Goal: Task Accomplishment & Management: Manage account settings

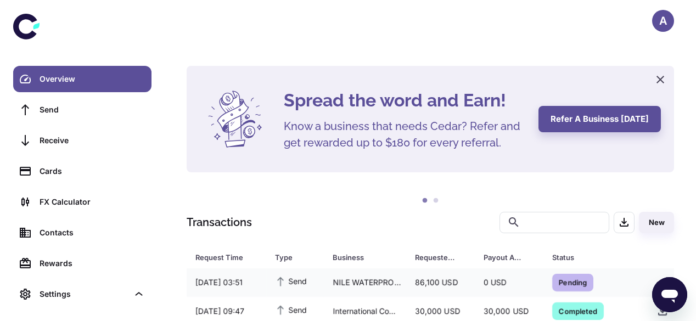
scroll to position [54, 0]
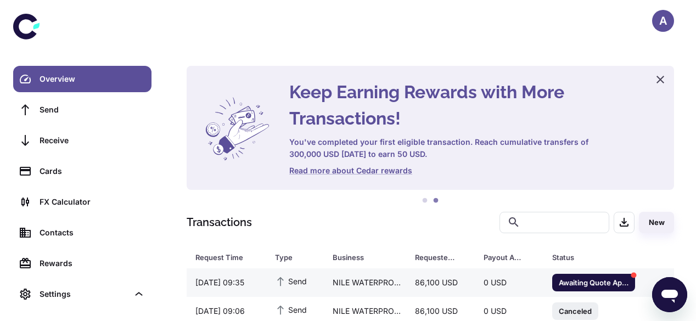
click at [569, 281] on span "Awaiting Quote Approval" at bounding box center [593, 281] width 83 height 11
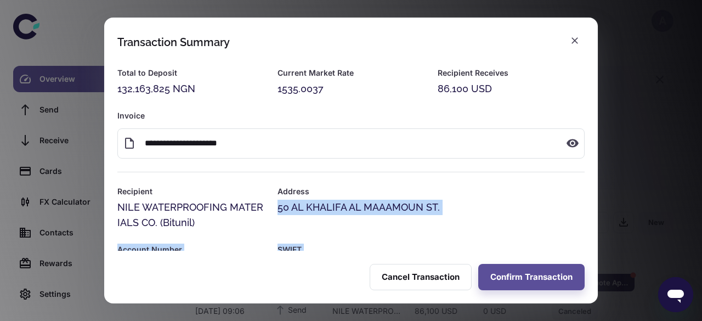
scroll to position [35, 0]
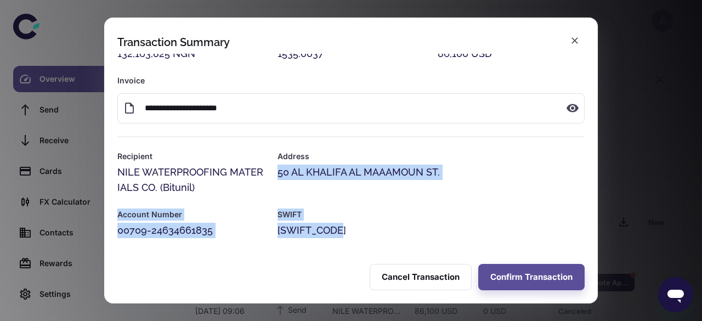
drag, startPoint x: 593, startPoint y: 194, endPoint x: 587, endPoint y: 268, distance: 74.8
click at [587, 268] on div "**********" at bounding box center [351, 161] width 494 height 286
click at [645, 200] on div "**********" at bounding box center [351, 160] width 702 height 321
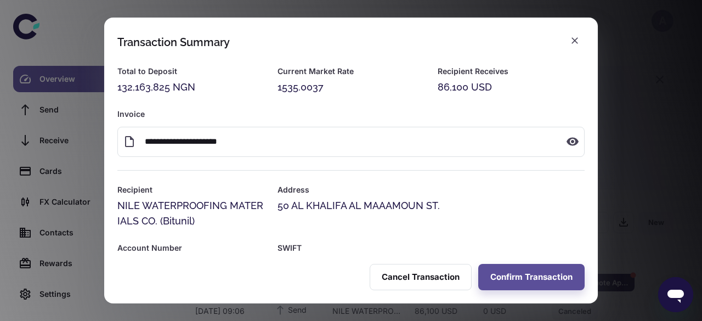
scroll to position [0, 0]
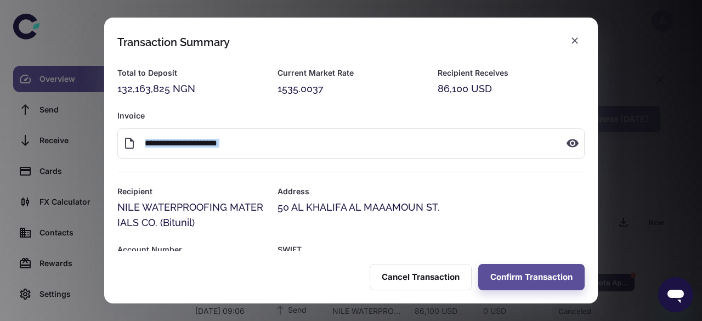
drag, startPoint x: 593, startPoint y: 149, endPoint x: 594, endPoint y: 118, distance: 30.7
click at [594, 118] on div "**********" at bounding box center [351, 152] width 494 height 197
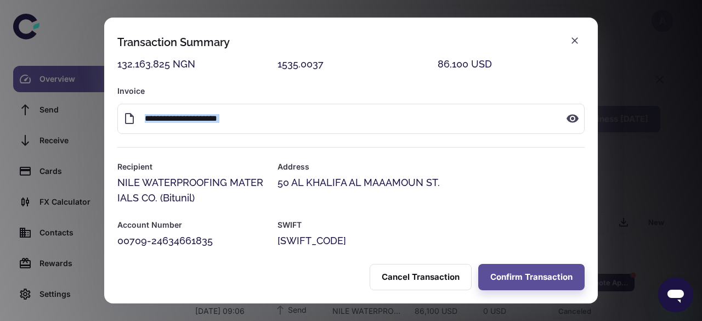
scroll to position [35, 0]
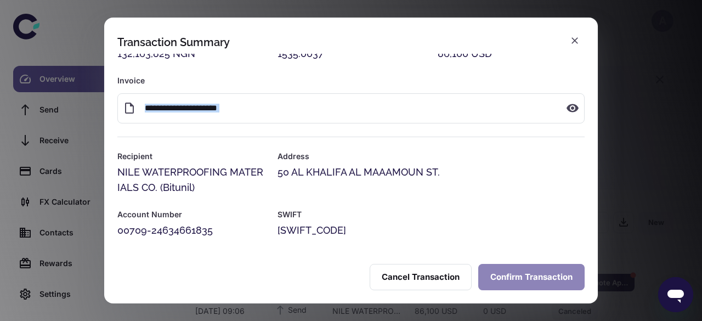
click at [540, 270] on button "Confirm Transaction" at bounding box center [531, 277] width 106 height 26
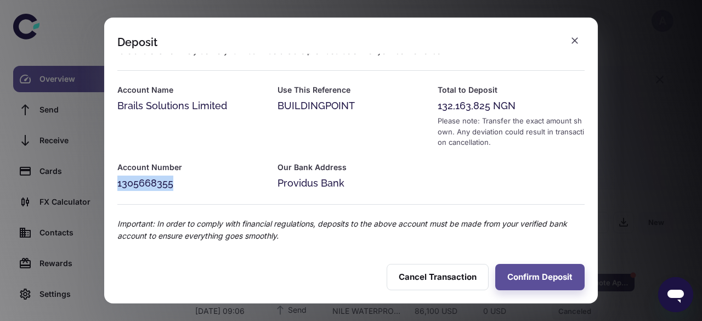
drag, startPoint x: 117, startPoint y: 184, endPoint x: 177, endPoint y: 176, distance: 59.7
click at [177, 176] on div "1305668355" at bounding box center [190, 183] width 147 height 15
copy div "1305668355"
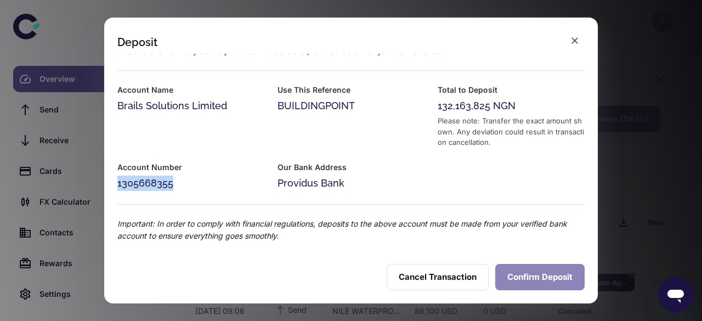
click at [533, 274] on button "Confirm Deposit" at bounding box center [539, 277] width 89 height 26
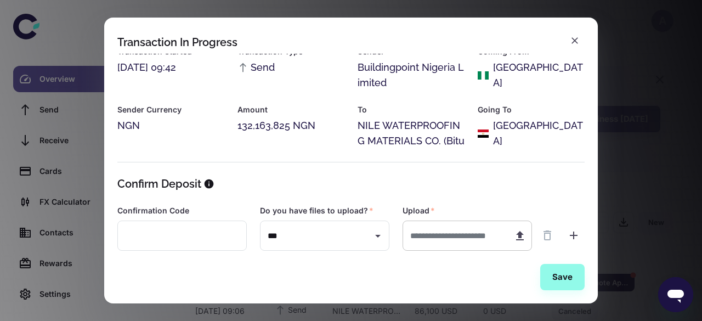
click at [460, 234] on input "text" at bounding box center [454, 236] width 102 height 30
type input "**********"
click at [560, 278] on button "Save" at bounding box center [562, 277] width 44 height 26
click at [558, 272] on button "Save" at bounding box center [562, 277] width 44 height 26
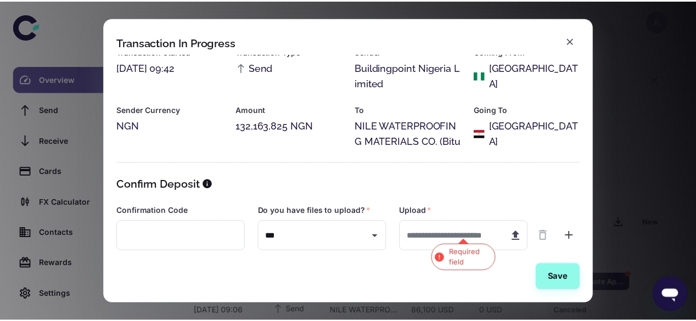
scroll to position [0, 0]
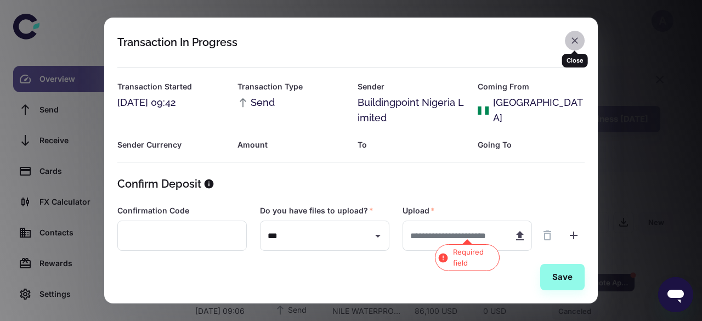
click at [572, 42] on icon "button" at bounding box center [574, 40] width 11 height 11
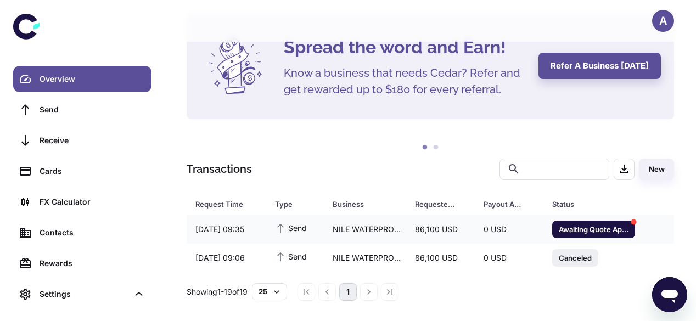
scroll to position [54, 0]
